Goal: Use online tool/utility

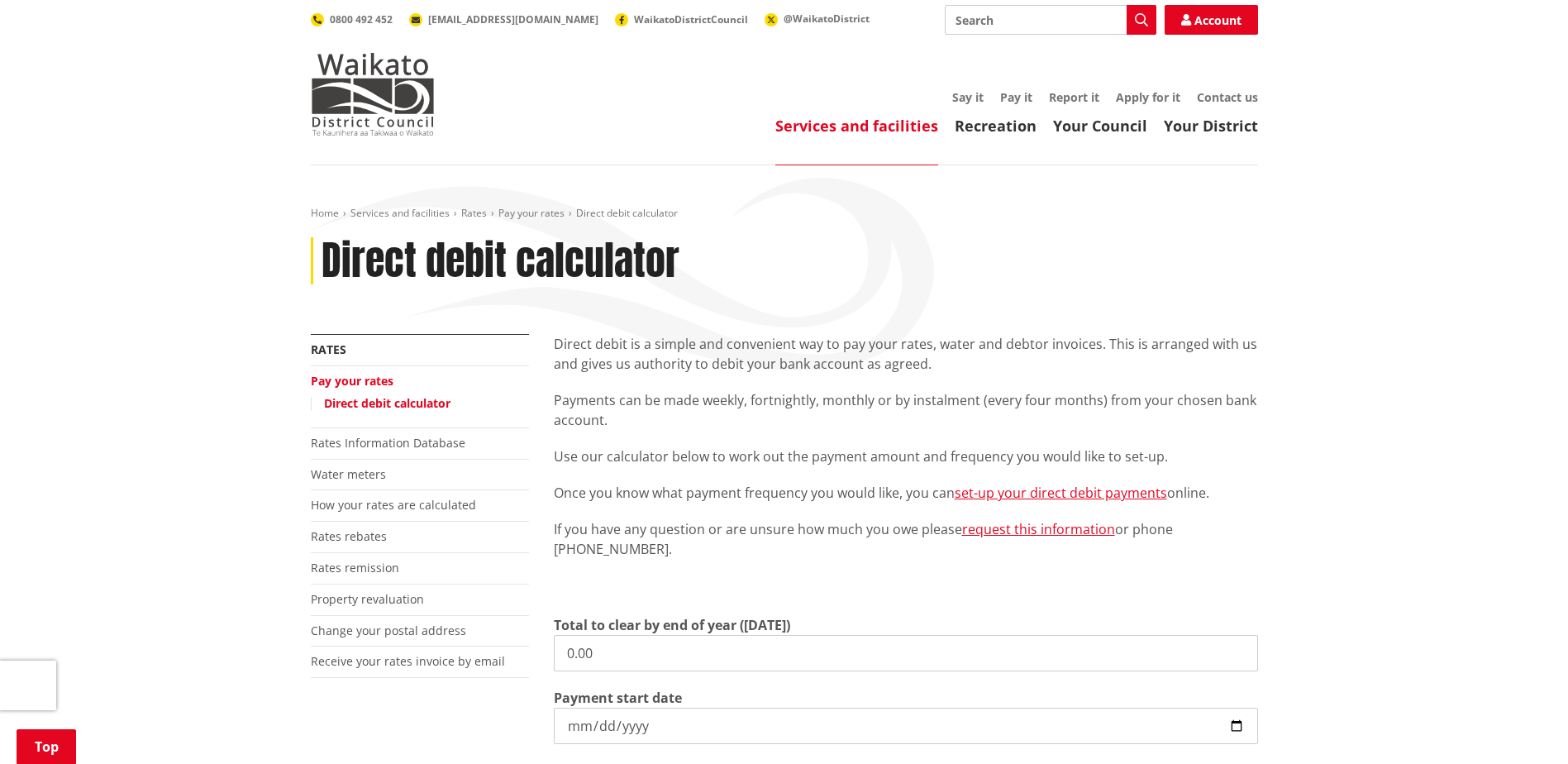
scroll to position [248, 0]
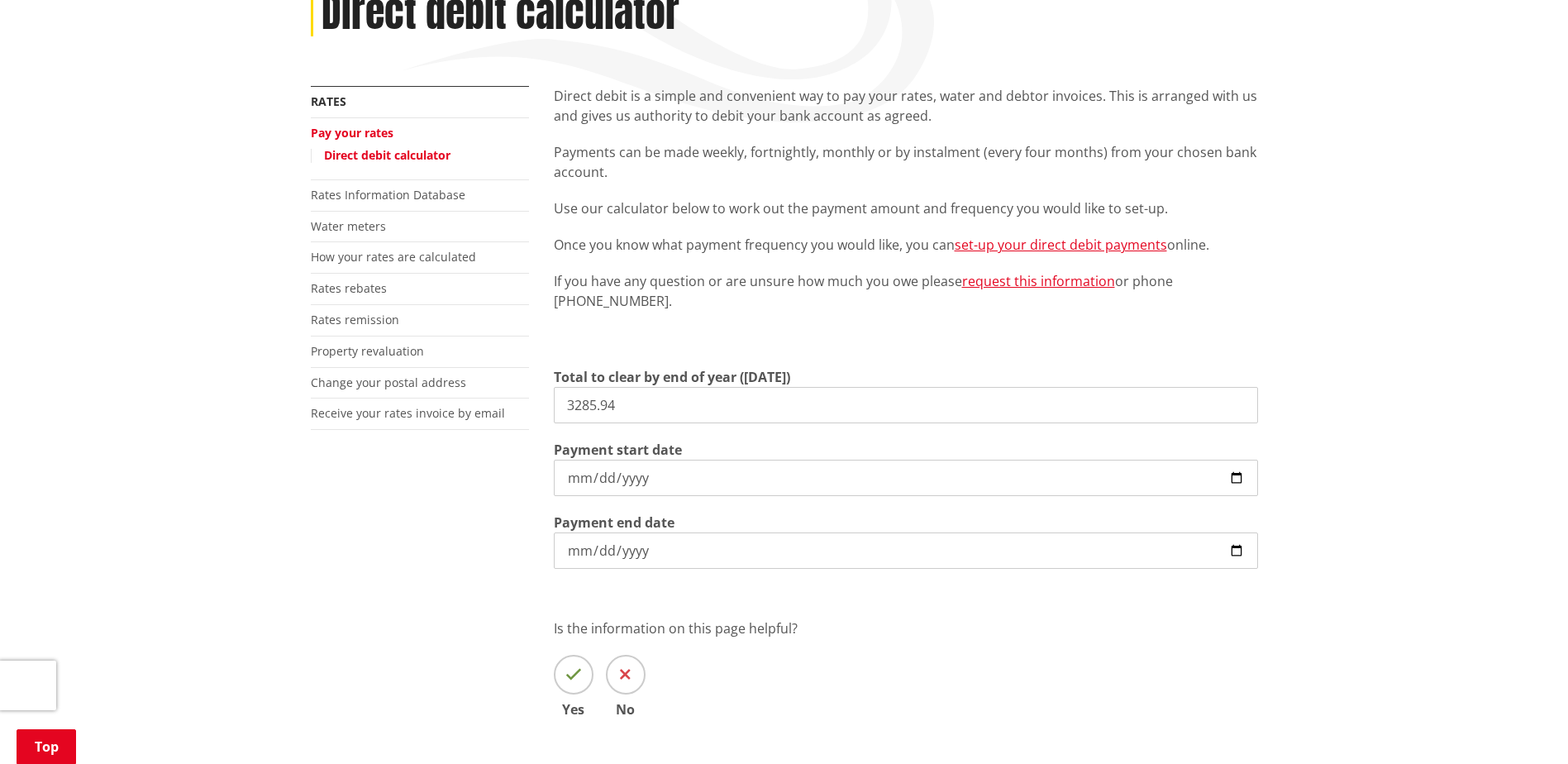
type input "3,285.94"
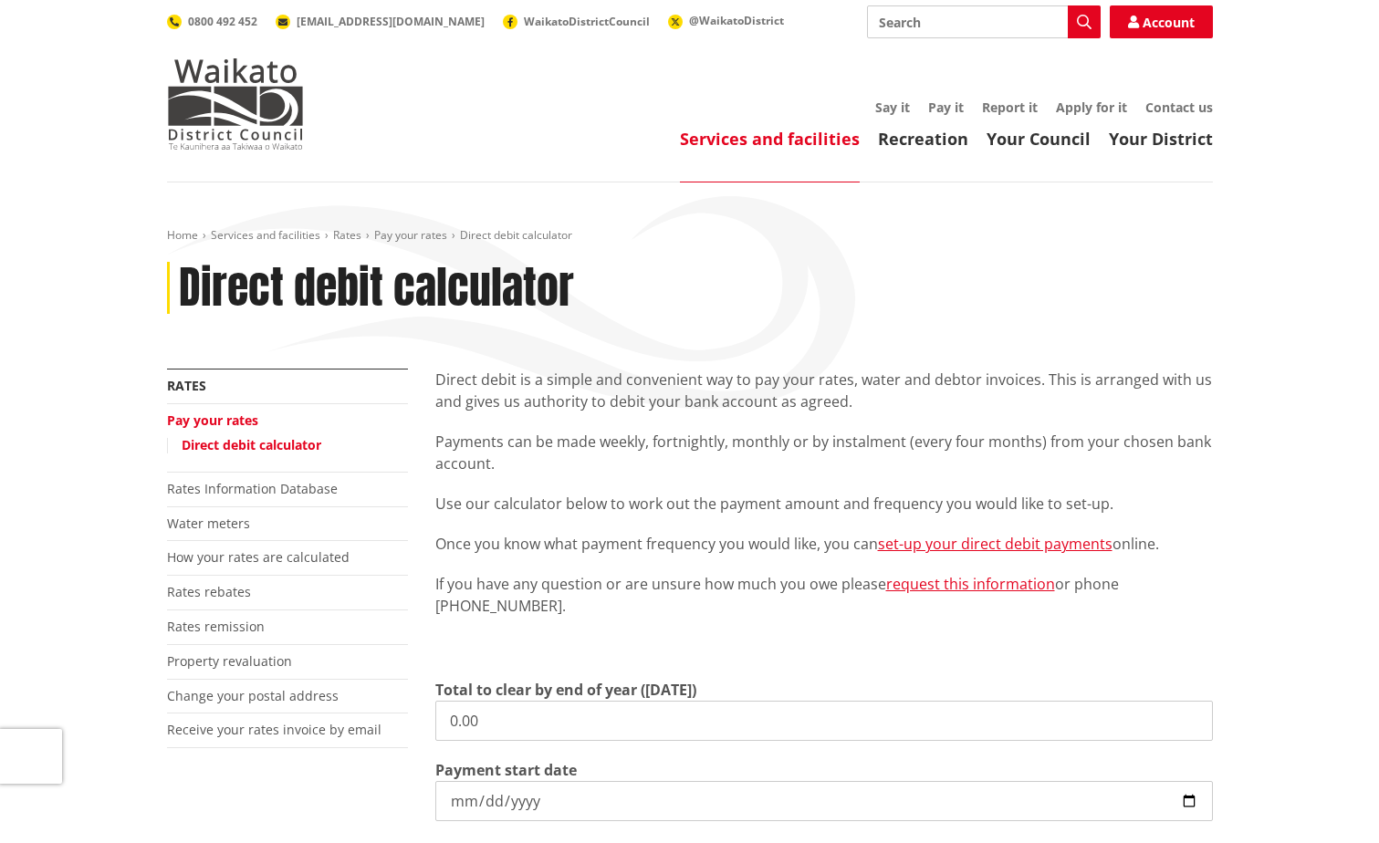
click at [510, 721] on input "0.00" at bounding box center [823, 721] width 777 height 40
type input "0"
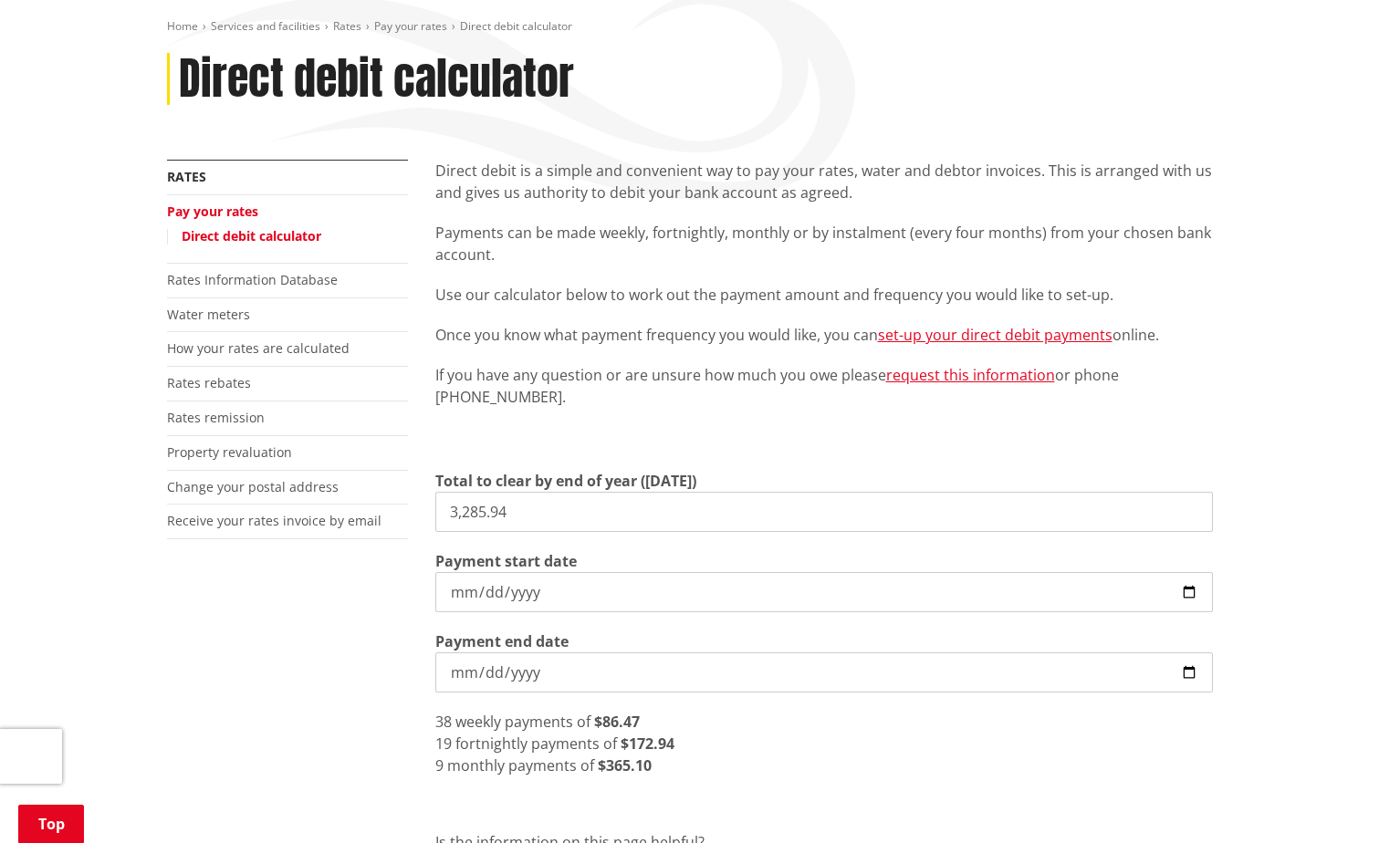
scroll to position [274, 0]
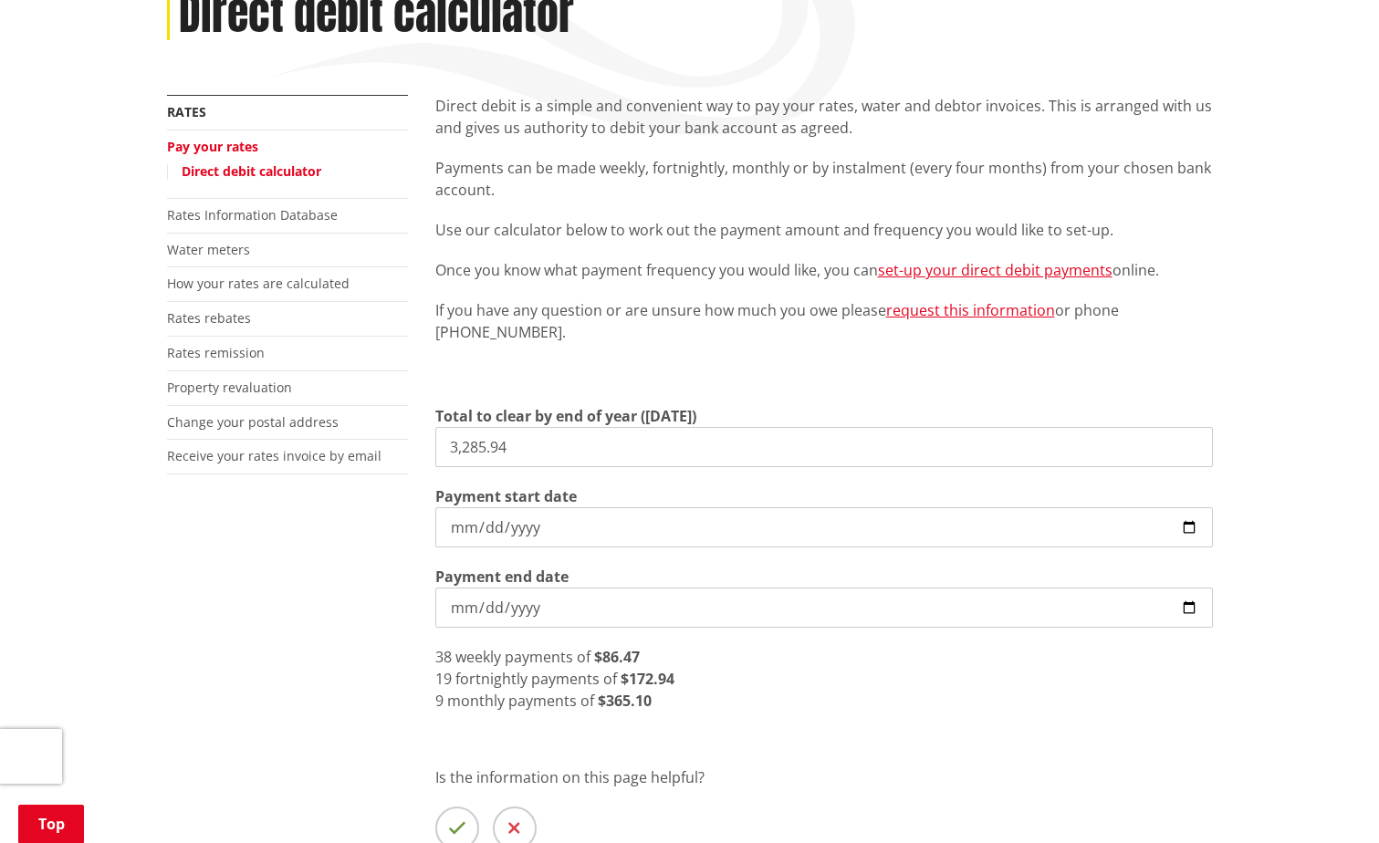
click at [509, 452] on input "3,285.94" at bounding box center [823, 447] width 777 height 40
drag, startPoint x: 517, startPoint y: 446, endPoint x: 365, endPoint y: 442, distance: 152.5
click at [370, 443] on div "More from this section Rates Pay your rates Direct debit calculator Rates Infor…" at bounding box center [689, 512] width 1073 height 834
type input "2,998.00"
